Goal: Task Accomplishment & Management: Manage account settings

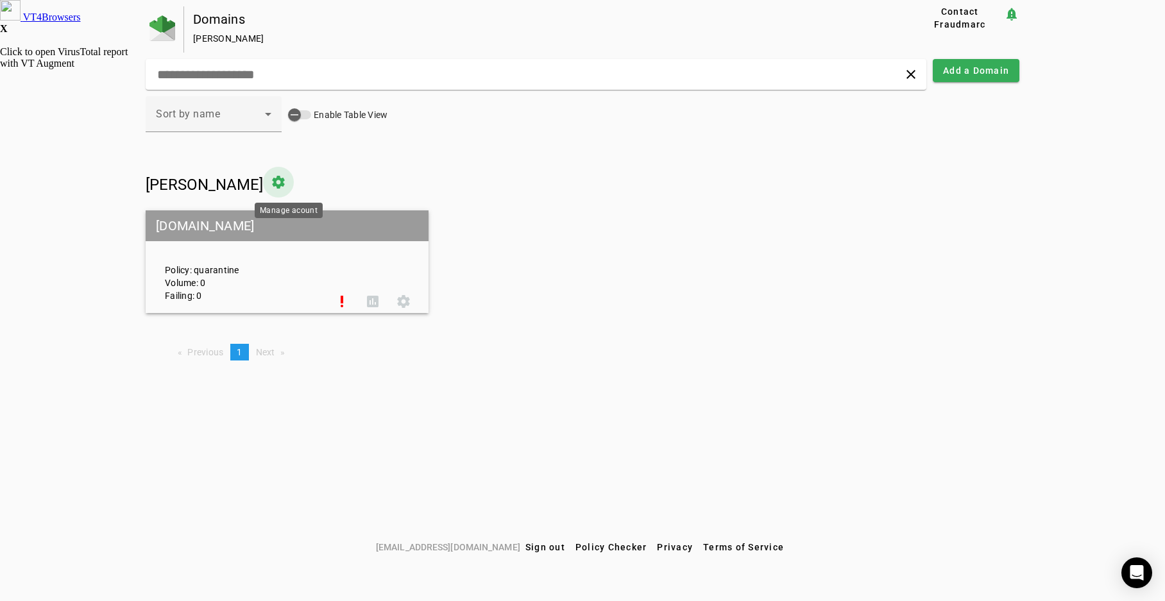
click at [286, 180] on span at bounding box center [278, 182] width 31 height 31
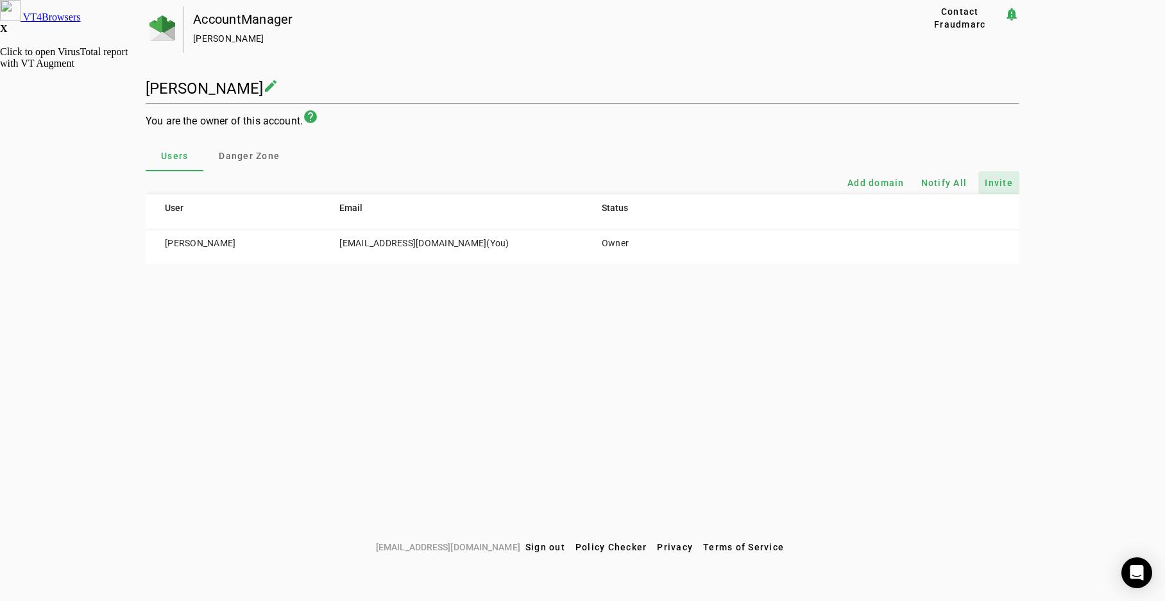
click at [998, 182] on span "Invite" at bounding box center [999, 182] width 28 height 13
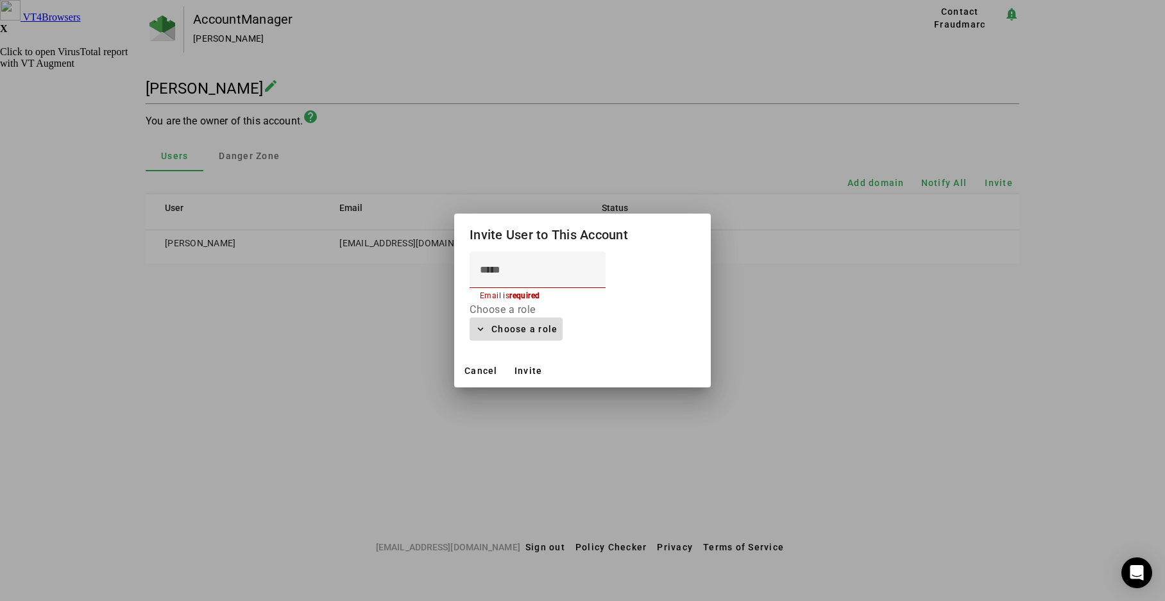
click at [511, 327] on span "Choose a role" at bounding box center [525, 328] width 66 height 15
click at [497, 359] on span "Admin" at bounding box center [505, 361] width 51 height 15
click at [513, 271] on input at bounding box center [537, 269] width 115 height 15
type input "**********"
click at [527, 370] on span "Invite" at bounding box center [529, 371] width 28 height 10
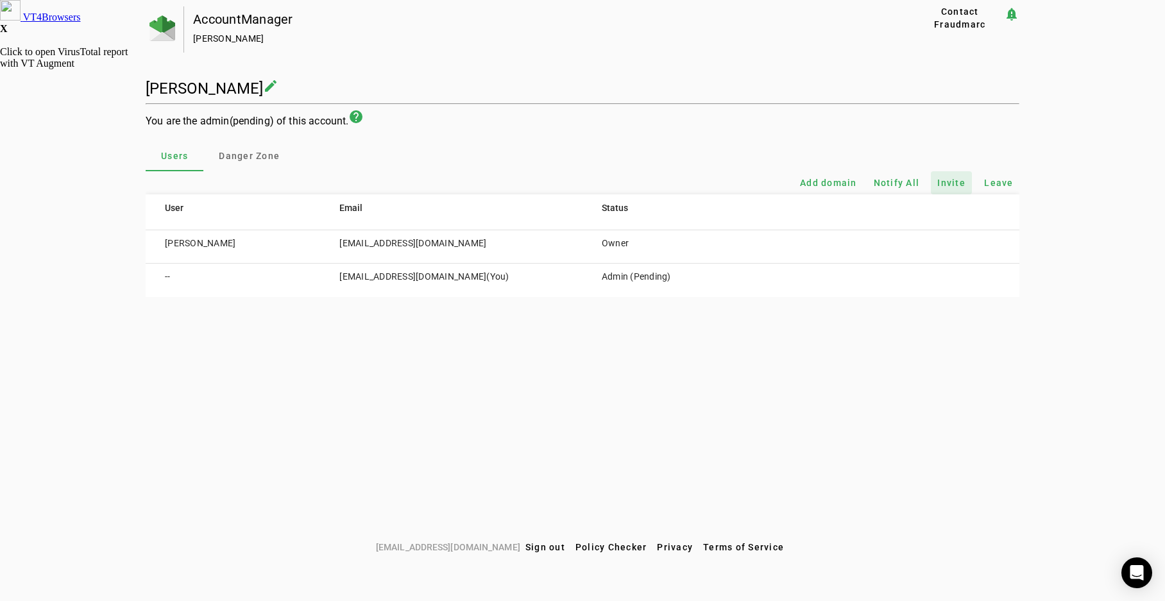
click at [433, 244] on td "[EMAIL_ADDRESS][DOMAIN_NAME]" at bounding box center [451, 246] width 262 height 33
